Goal: Find specific page/section: Locate a particular part of the current website

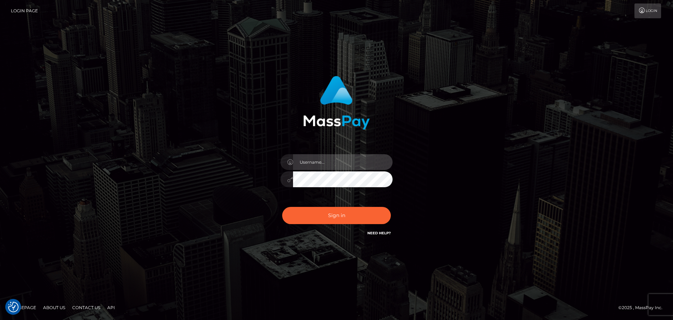
click at [335, 164] on input "text" at bounding box center [343, 162] width 100 height 16
type input "Raymundo.xcite"
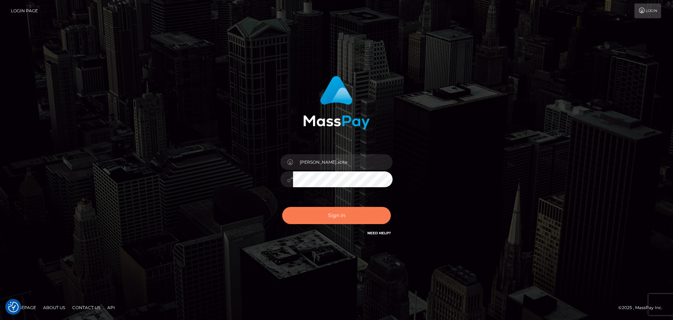
click at [351, 220] on button "Sign in" at bounding box center [336, 215] width 109 height 17
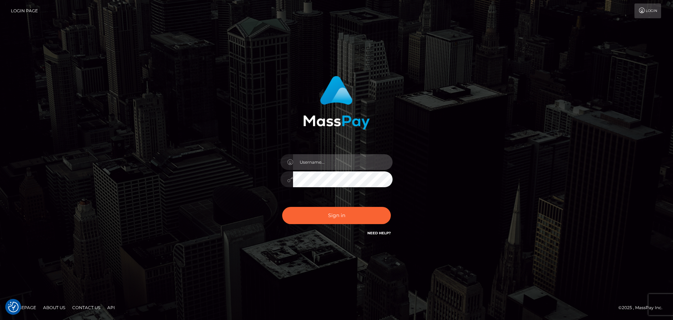
click at [362, 169] on input "text" at bounding box center [343, 162] width 100 height 16
type input "[PERSON_NAME].xcite"
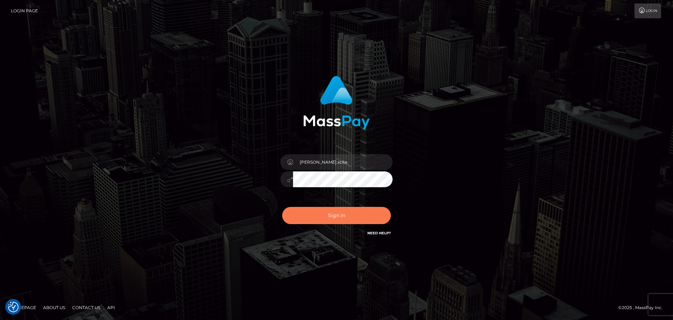
click at [349, 220] on button "Sign in" at bounding box center [336, 215] width 109 height 17
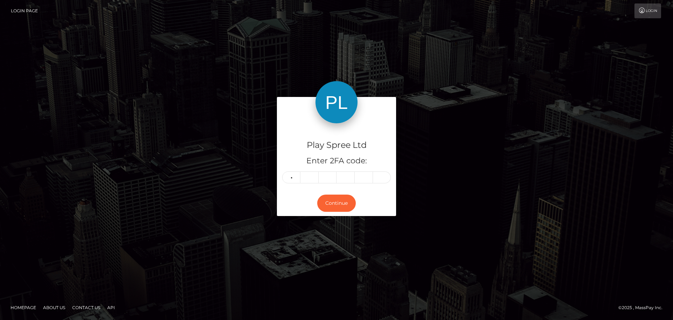
type input "3"
type input "7"
type input "4"
type input "2"
type input "5"
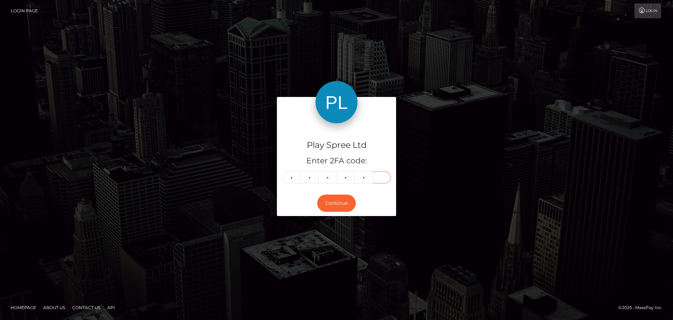
type input "2"
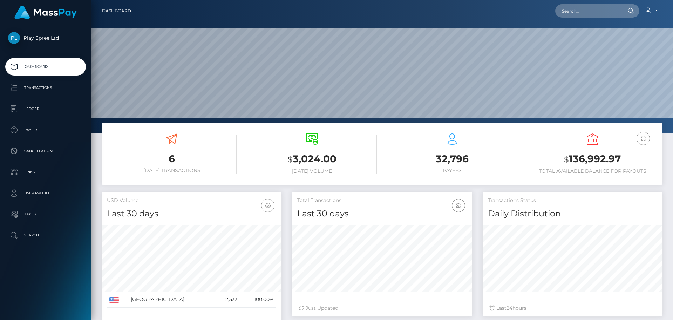
scroll to position [125, 180]
click at [593, 17] on div "Loading... Loading... Account Edit Profile Logout" at bounding box center [400, 11] width 526 height 15
click at [593, 11] on input "text" at bounding box center [589, 10] width 66 height 13
paste input "1635430"
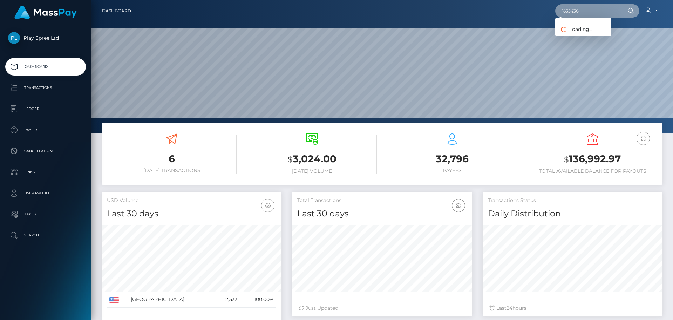
type input "1635430"
click at [600, 35] on link "HECTOR OMAR LOPEZ" at bounding box center [584, 36] width 56 height 13
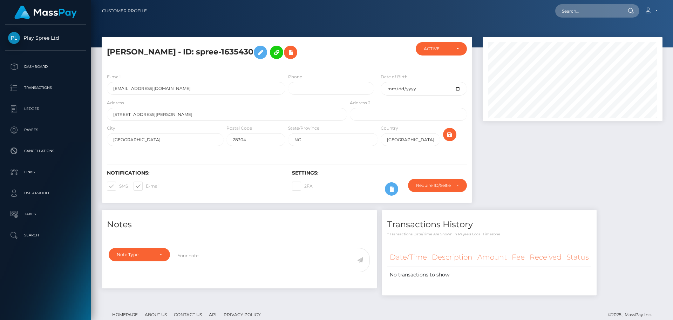
scroll to position [18, 0]
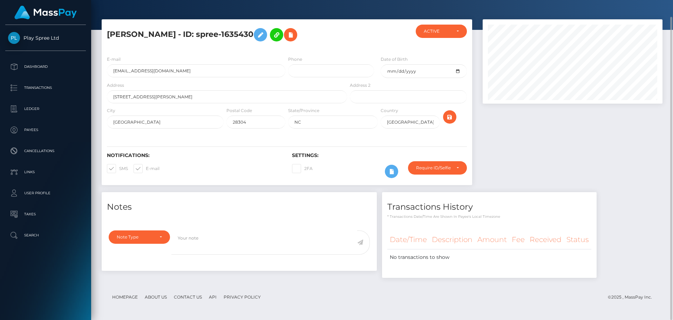
click at [624, 166] on div at bounding box center [573, 105] width 190 height 173
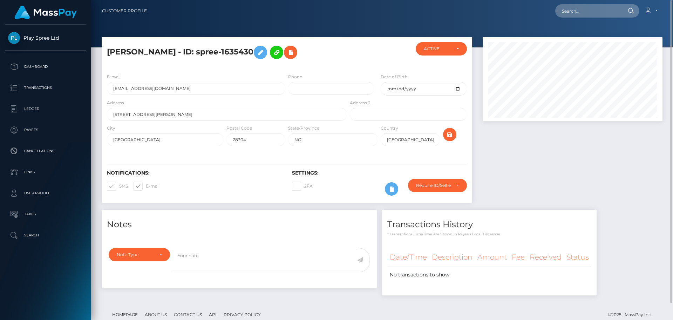
click at [601, 160] on div at bounding box center [573, 123] width 190 height 173
